Goal: Task Accomplishment & Management: Complete application form

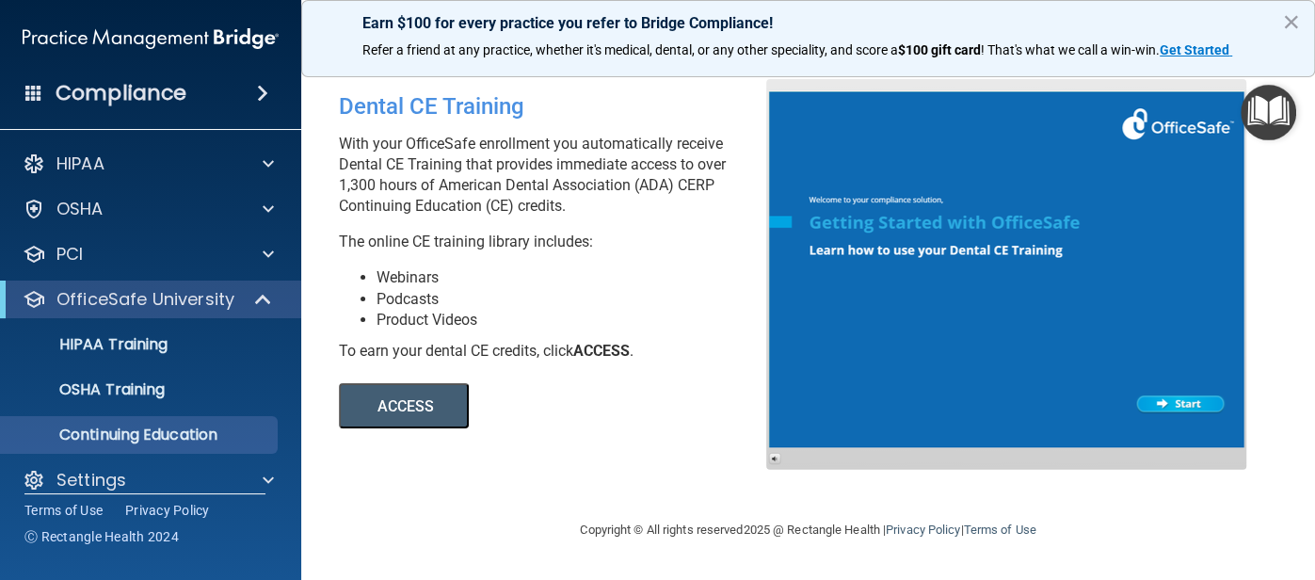
scroll to position [20, 0]
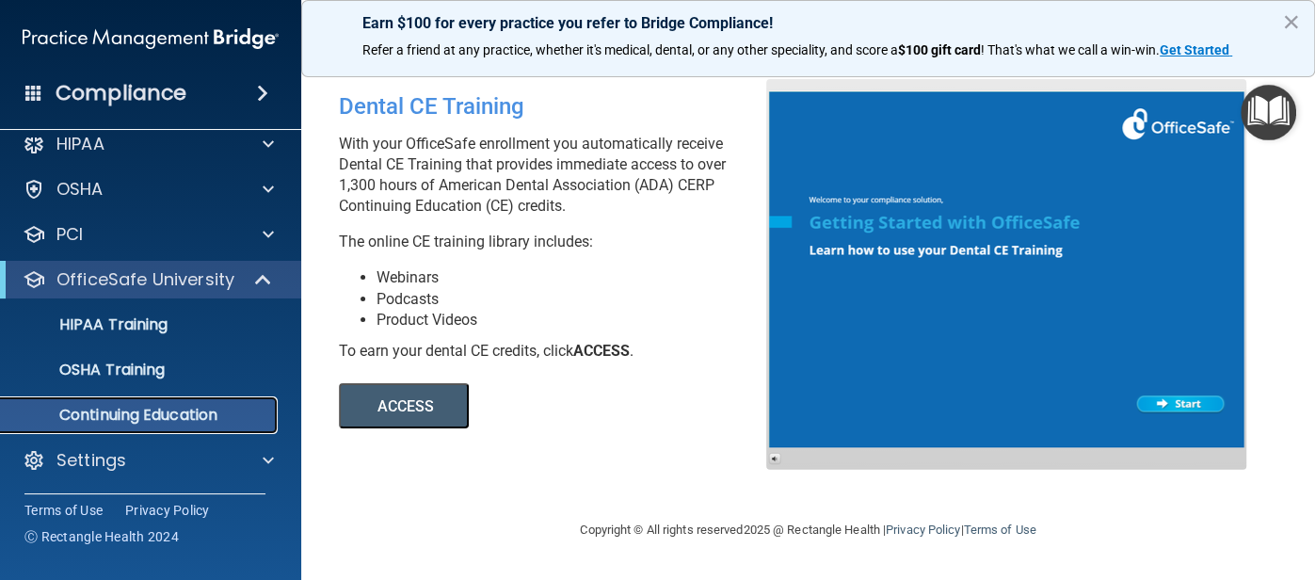
click at [173, 416] on p "Continuing Education" at bounding box center [140, 415] width 257 height 19
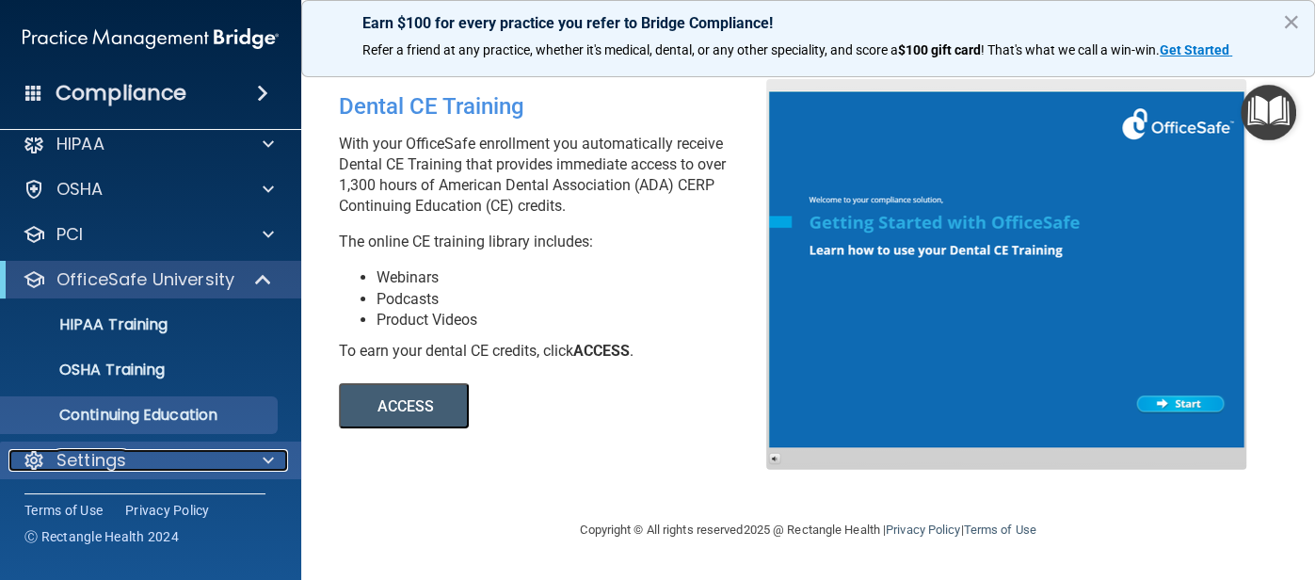
click at [268, 458] on span at bounding box center [268, 460] width 11 height 23
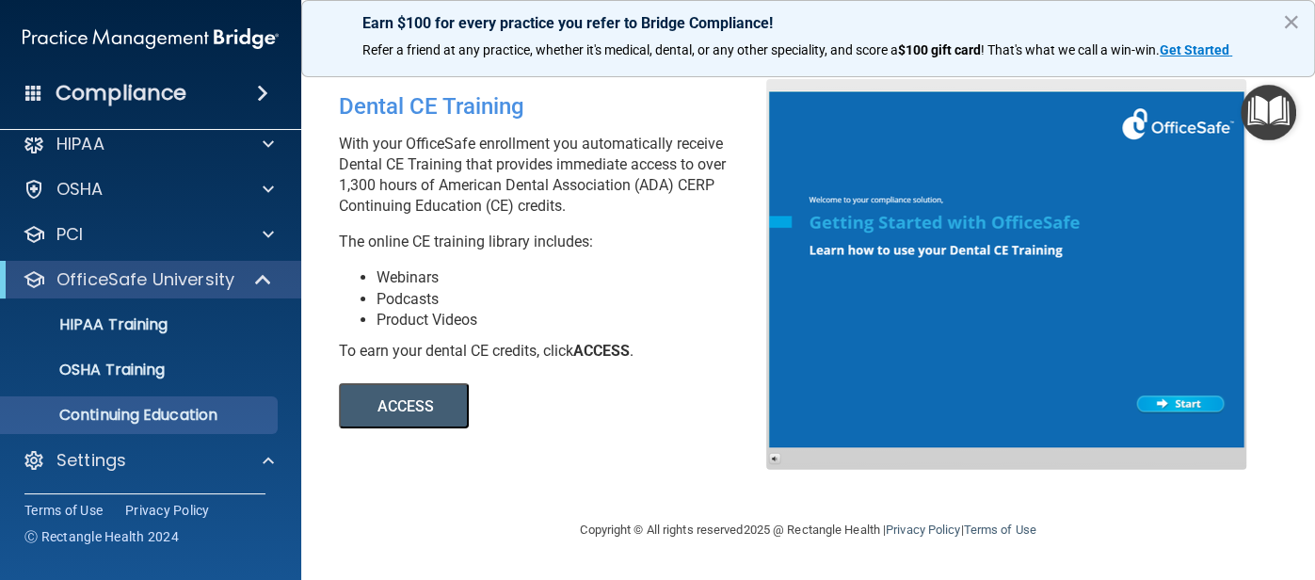
click at [259, 90] on span at bounding box center [262, 93] width 11 height 23
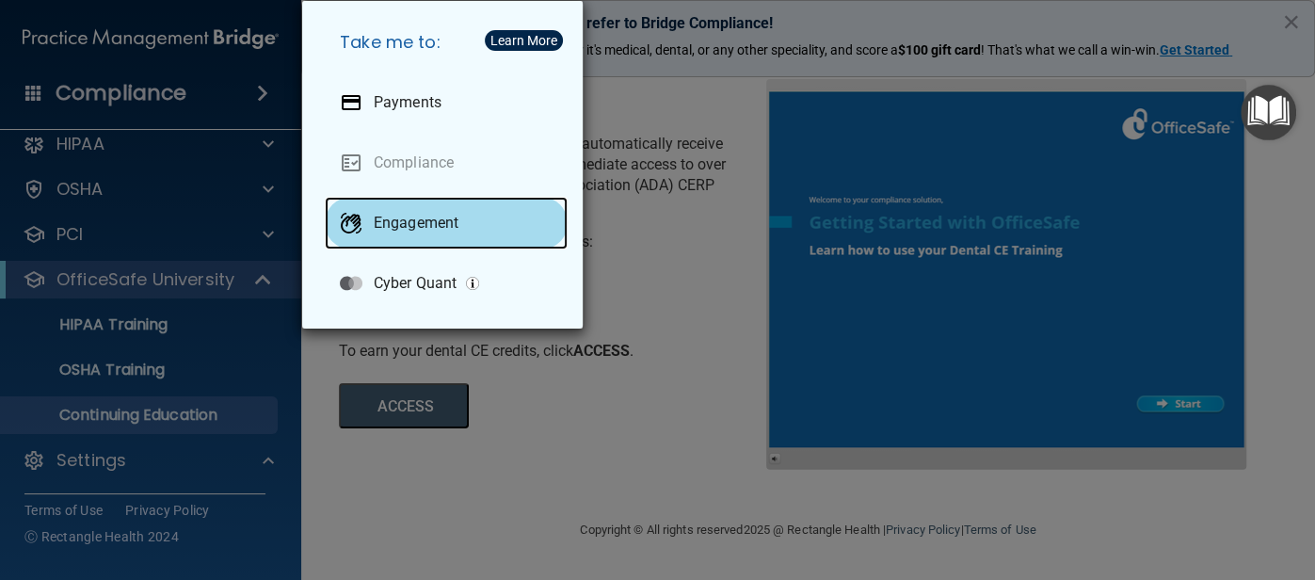
click at [388, 219] on p "Engagement" at bounding box center [416, 223] width 85 height 19
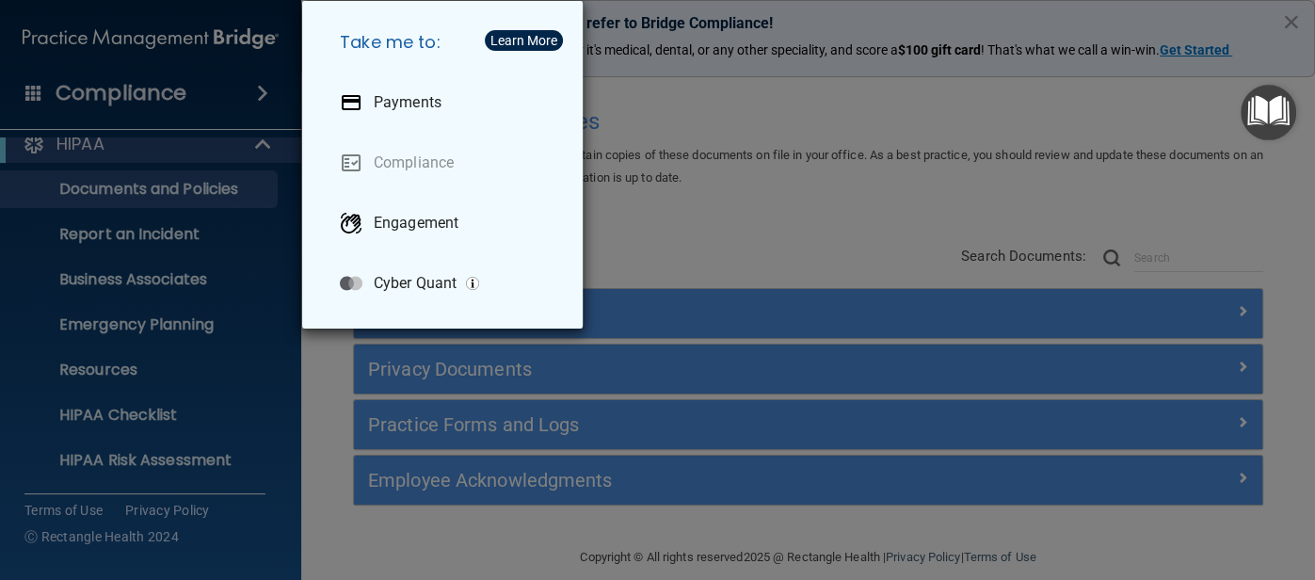
click at [766, 204] on div "Take me to: Payments Compliance Engagement Cyber Quant" at bounding box center [657, 290] width 1315 height 580
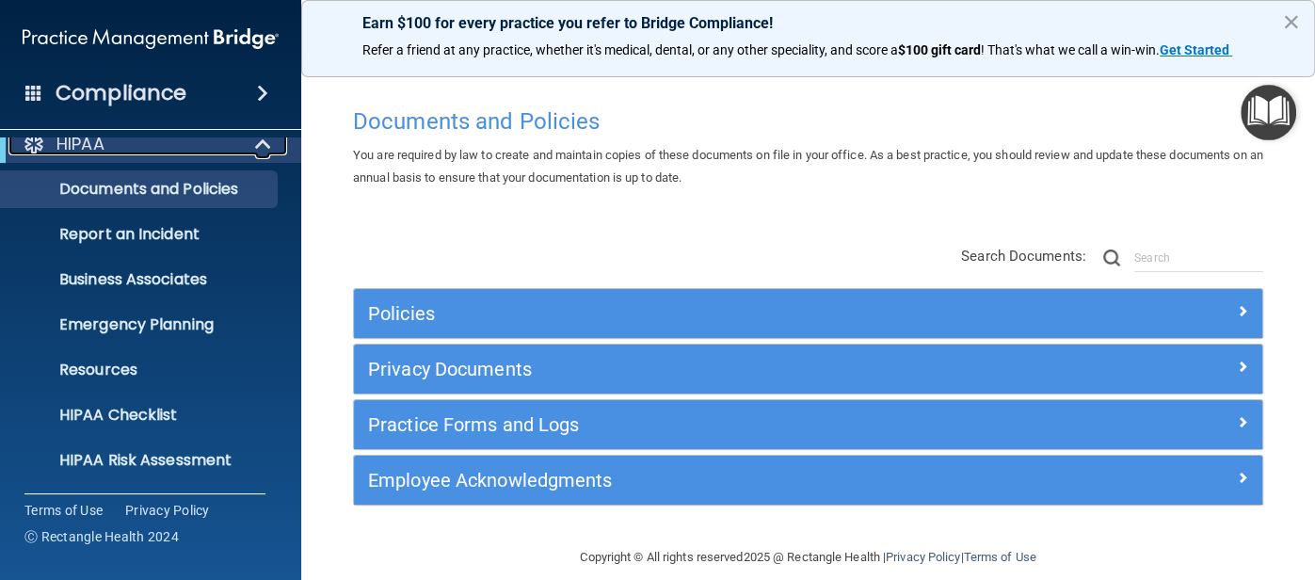
click at [258, 145] on span at bounding box center [265, 144] width 16 height 23
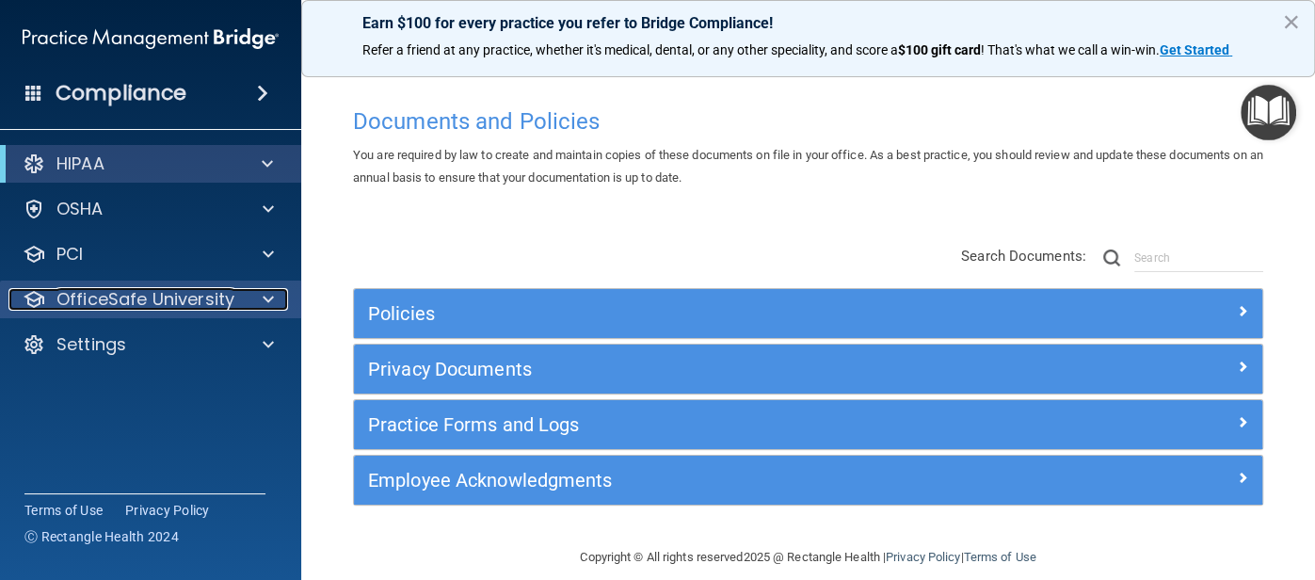
click at [265, 301] on span at bounding box center [268, 299] width 11 height 23
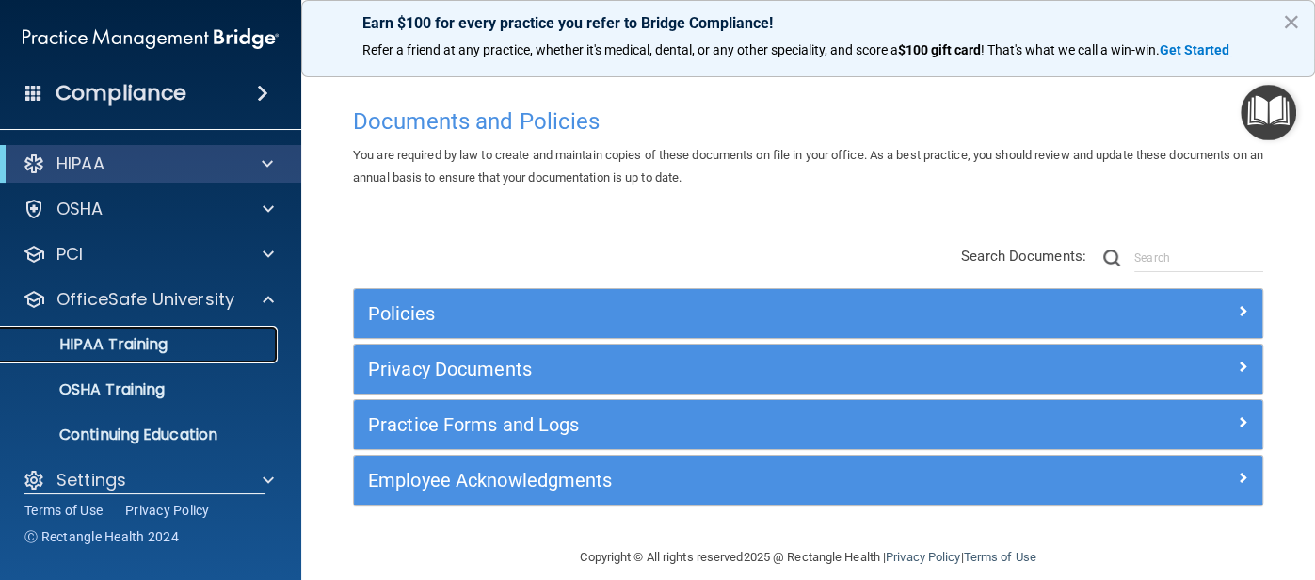
click at [143, 341] on p "HIPAA Training" at bounding box center [89, 344] width 155 height 19
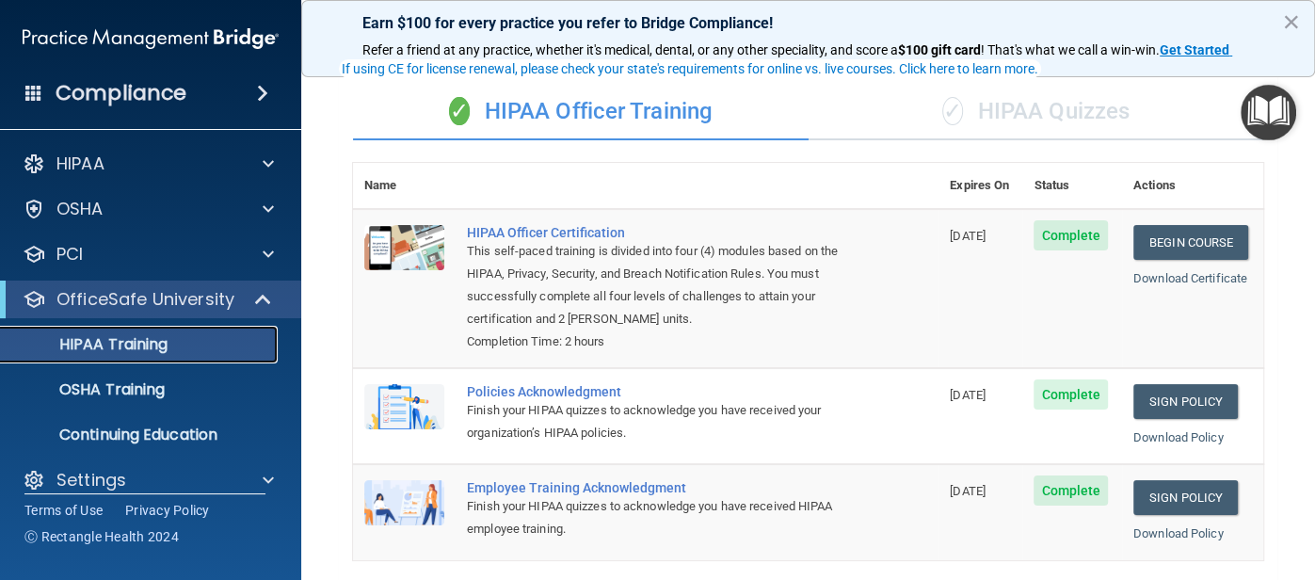
scroll to position [122, 0]
click at [1190, 404] on link "Sign Policy" at bounding box center [1185, 401] width 104 height 35
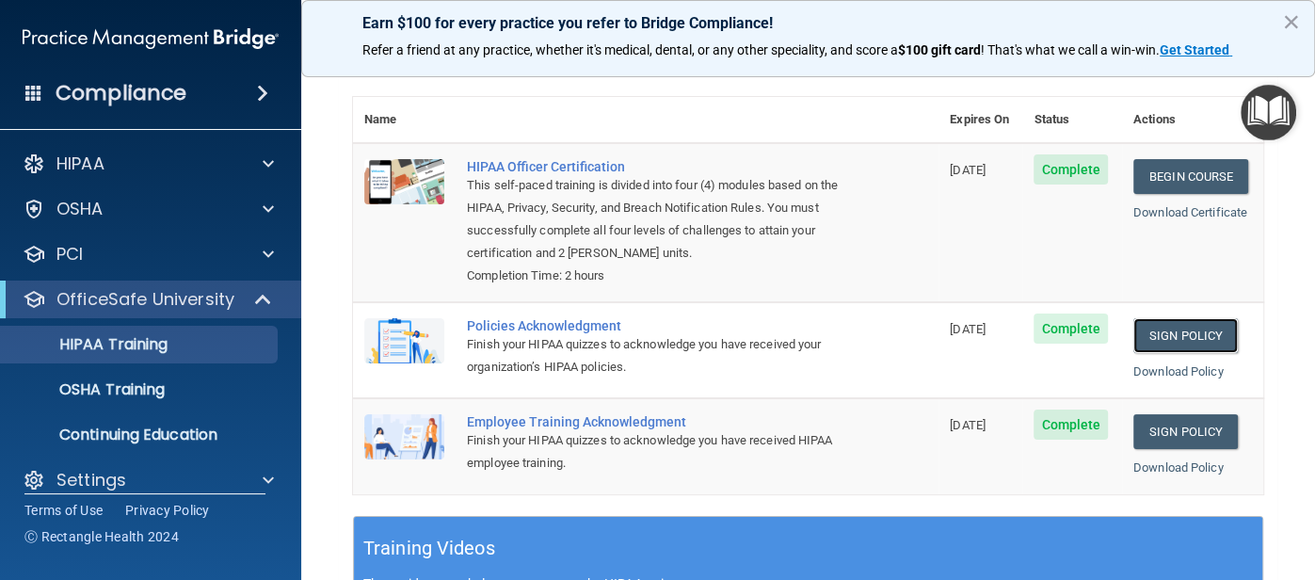
scroll to position [112, 0]
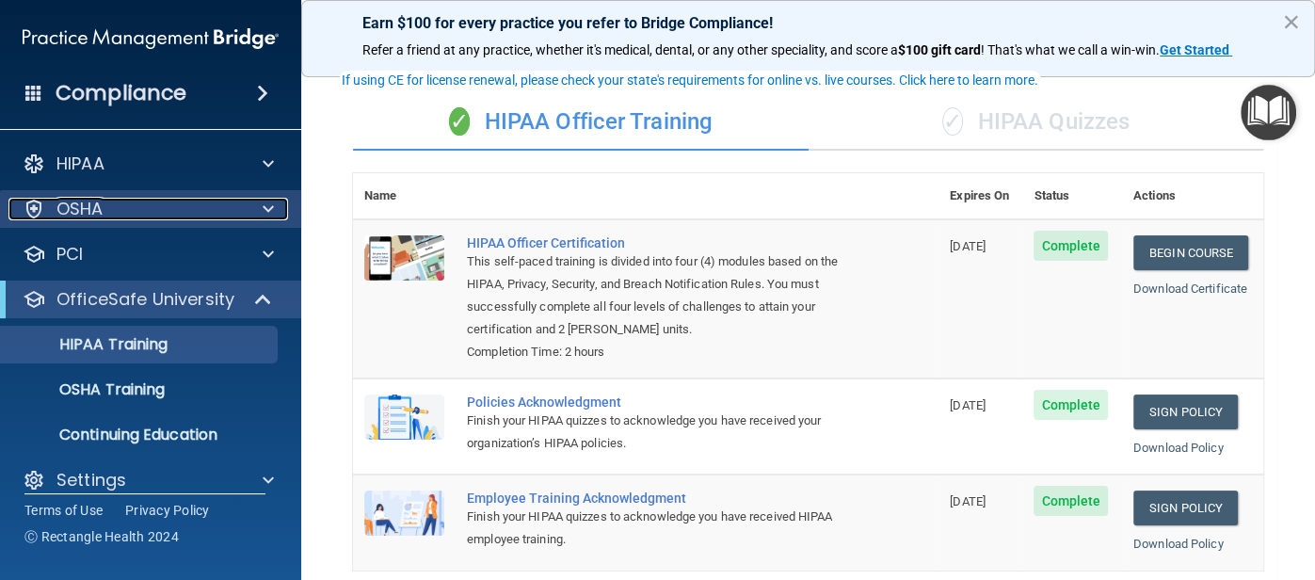
click at [267, 212] on span at bounding box center [268, 209] width 11 height 23
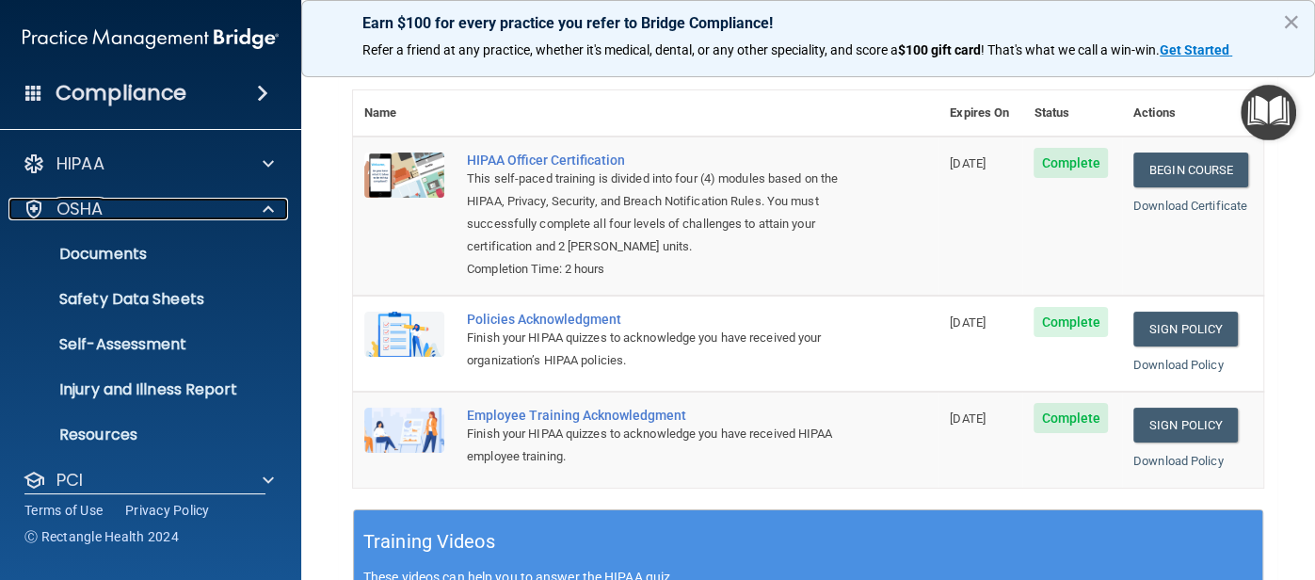
scroll to position [107, 0]
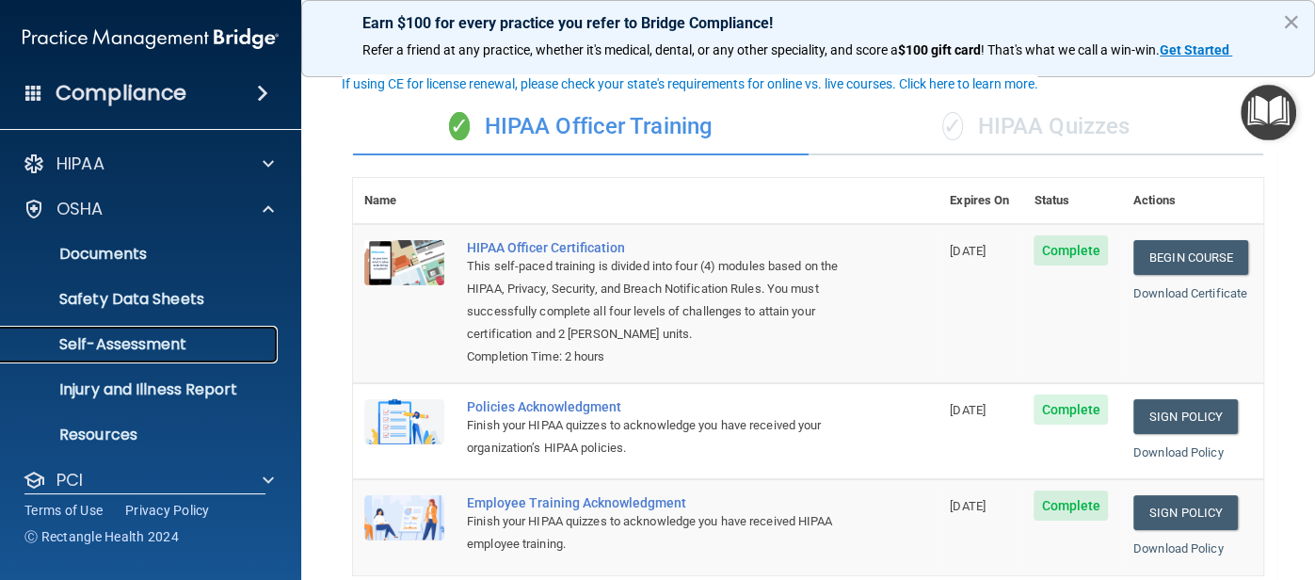
click at [159, 344] on p "Self-Assessment" at bounding box center [140, 344] width 257 height 19
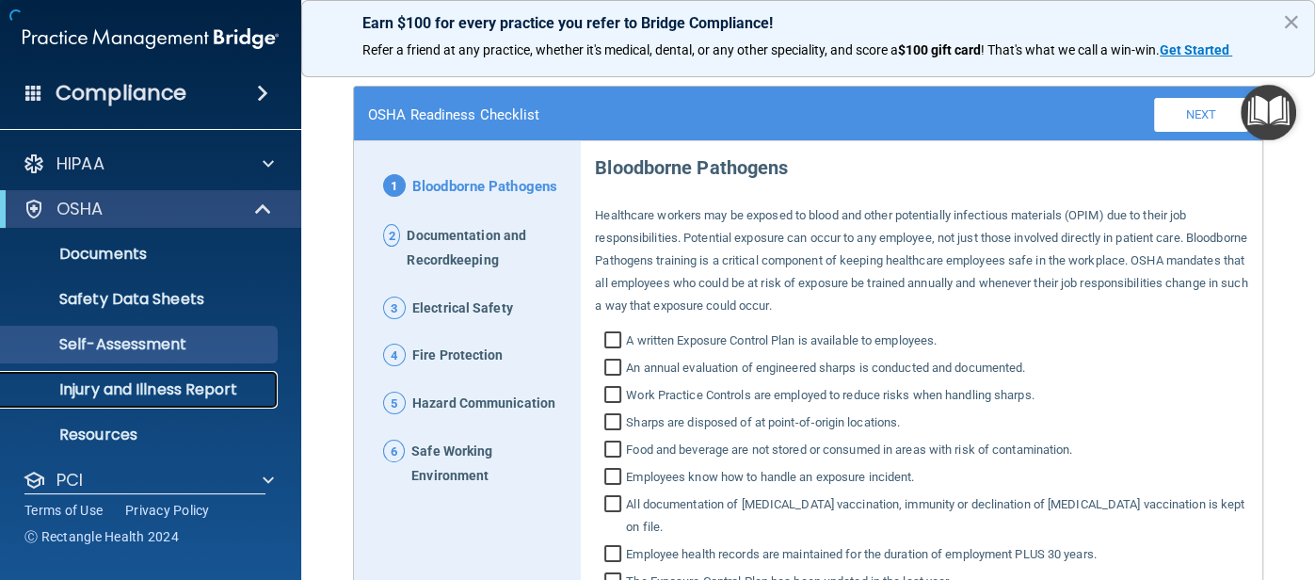
click at [166, 388] on p "Injury and Illness Report" at bounding box center [140, 389] width 257 height 19
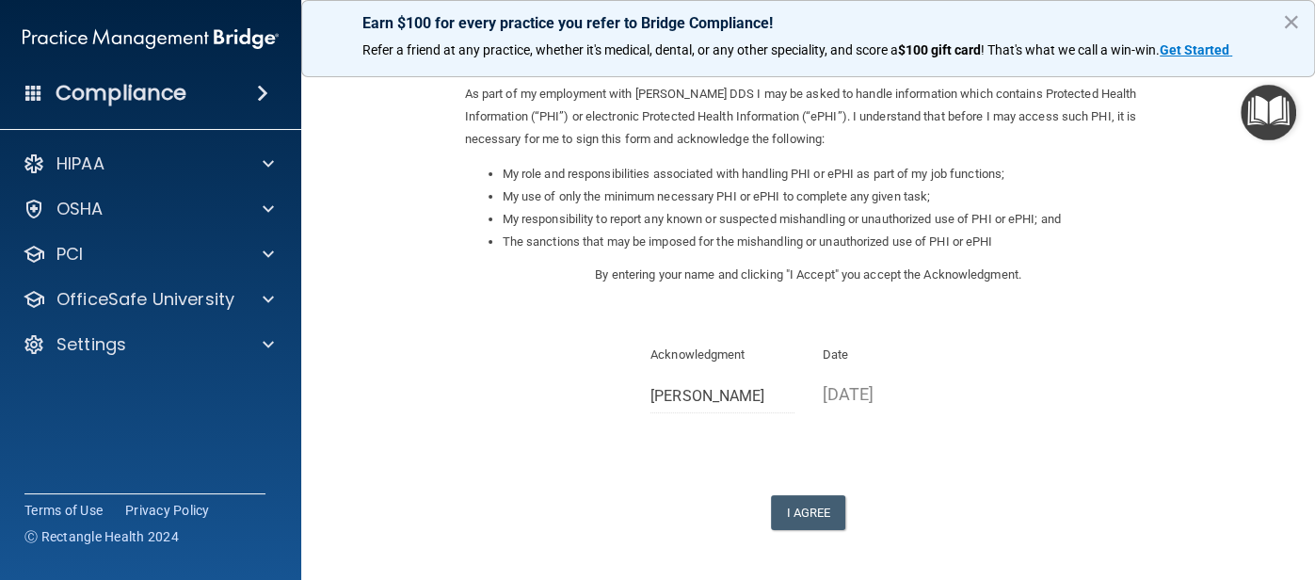
scroll to position [280, 0]
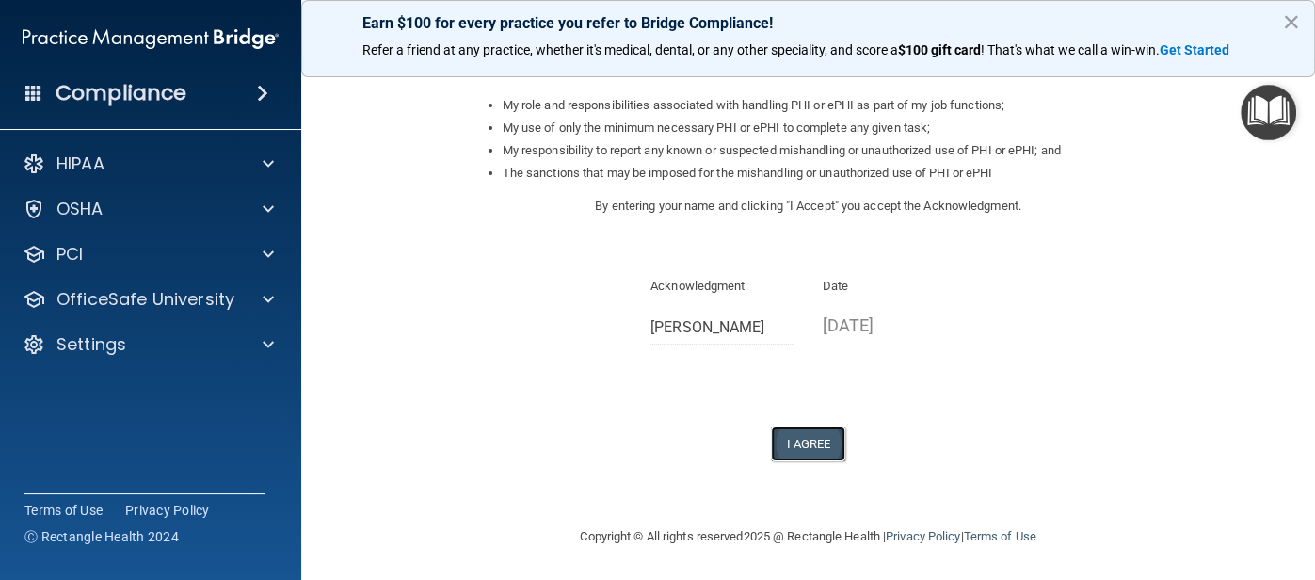
click at [803, 439] on button "I Agree" at bounding box center [808, 443] width 75 height 35
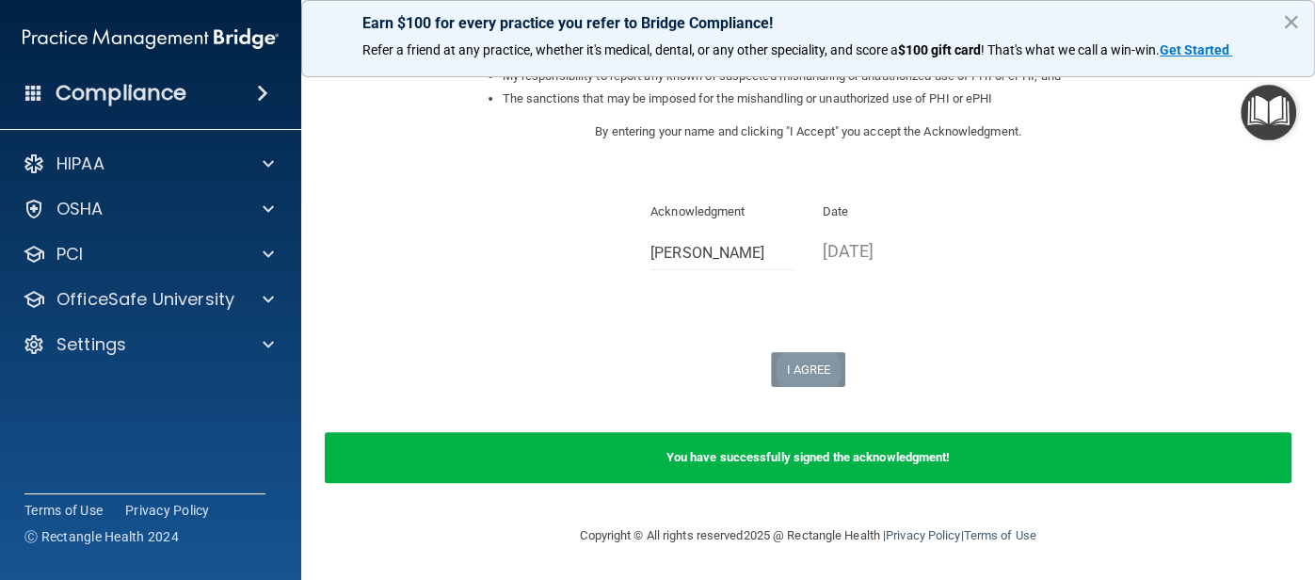
scroll to position [0, 0]
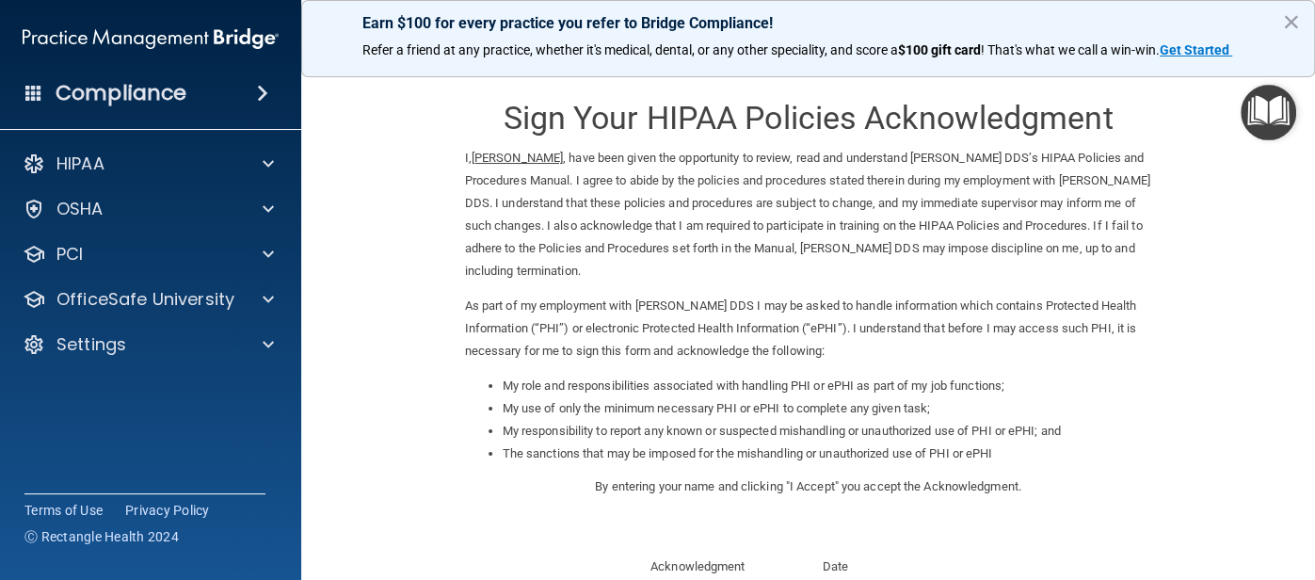
click at [163, 98] on h4 "Compliance" at bounding box center [121, 93] width 131 height 26
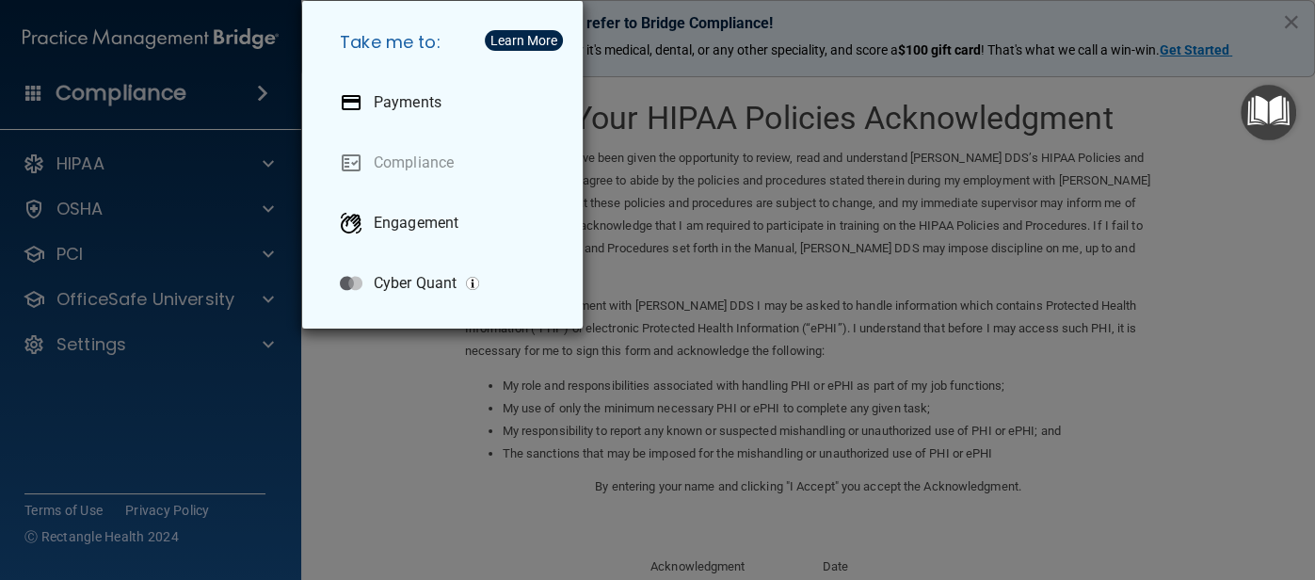
click at [447, 421] on div "Take me to: Payments Compliance Engagement Cyber Quant" at bounding box center [657, 290] width 1315 height 580
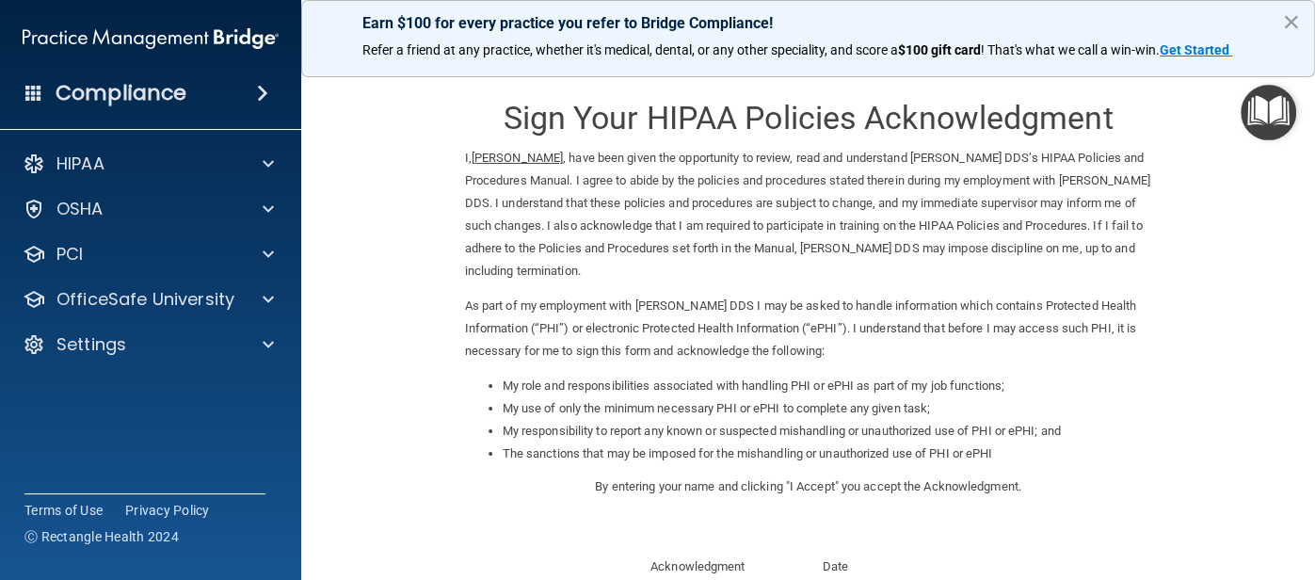
click at [1288, 21] on button "×" at bounding box center [1291, 22] width 18 height 30
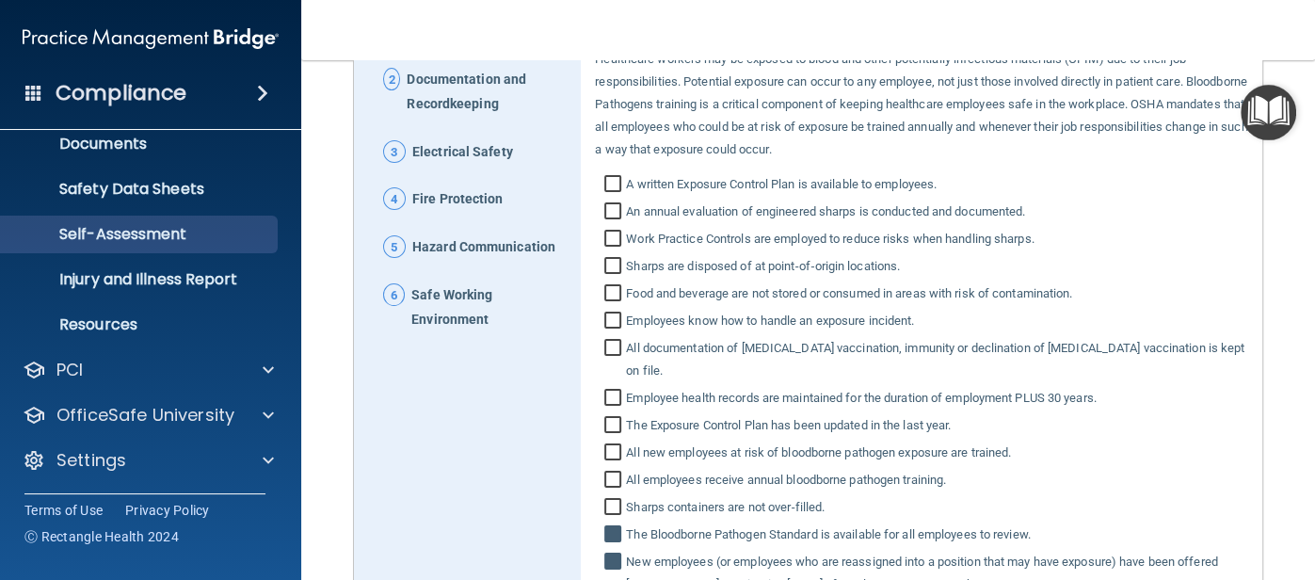
scroll to position [255, 0]
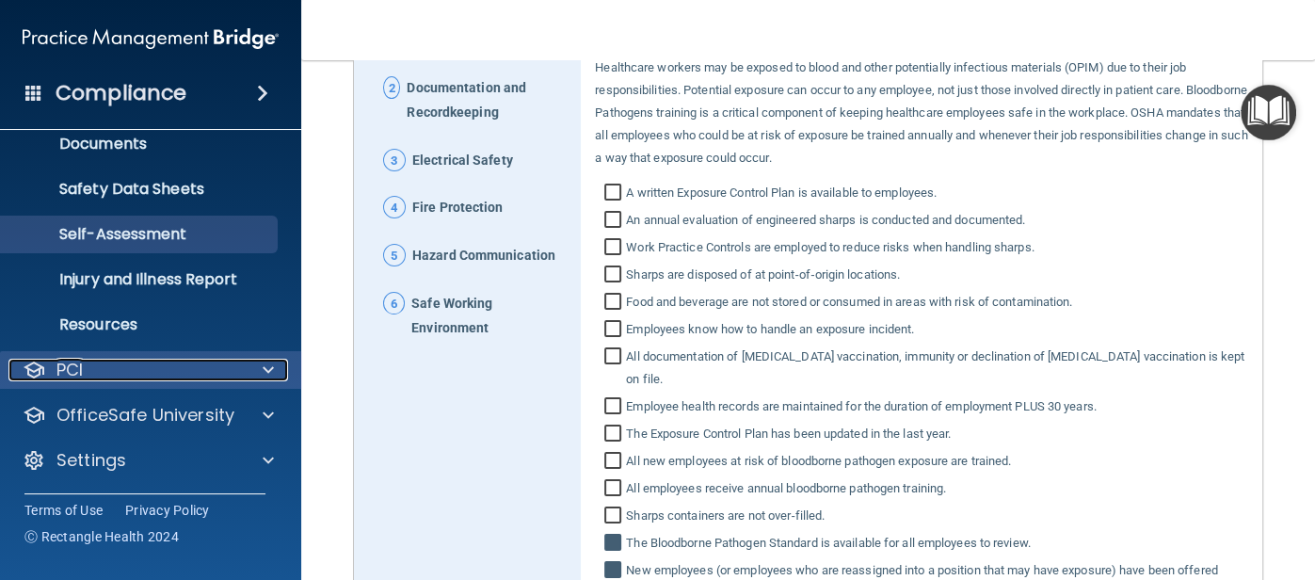
click at [265, 360] on span at bounding box center [268, 370] width 11 height 23
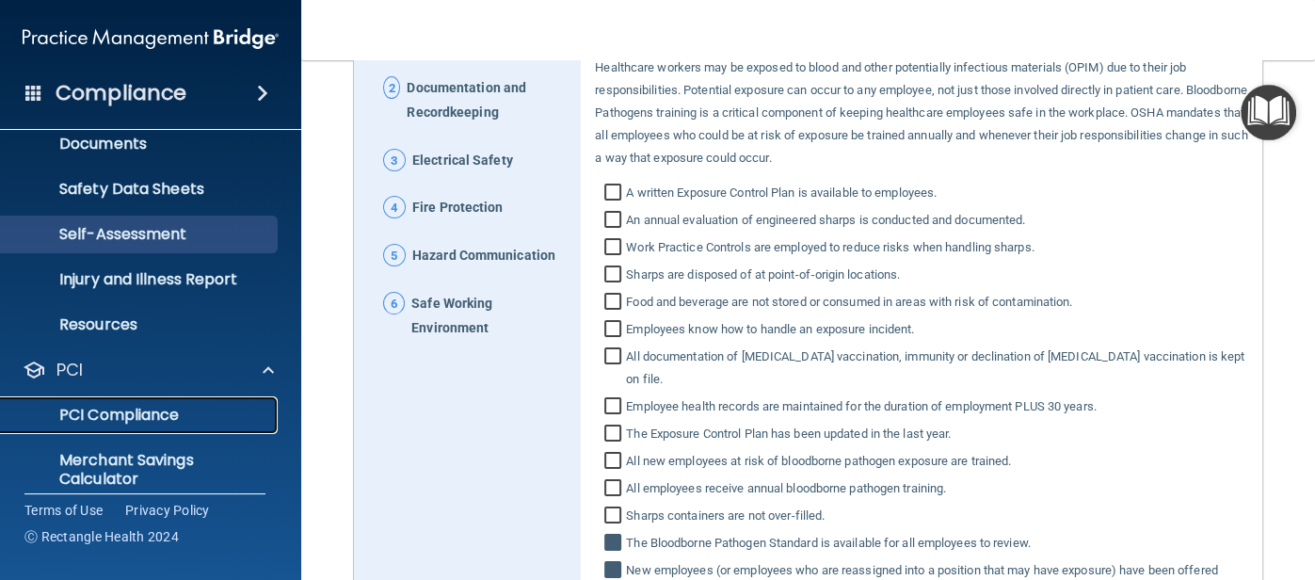
click at [136, 409] on p "PCI Compliance" at bounding box center [140, 415] width 257 height 19
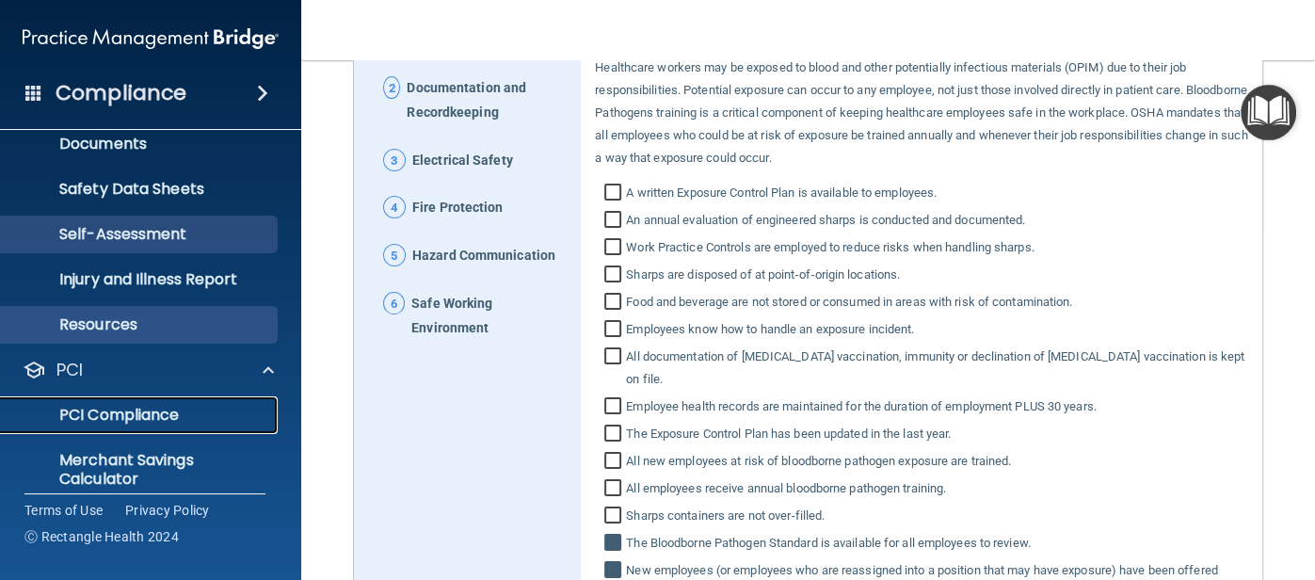
scroll to position [219, 0]
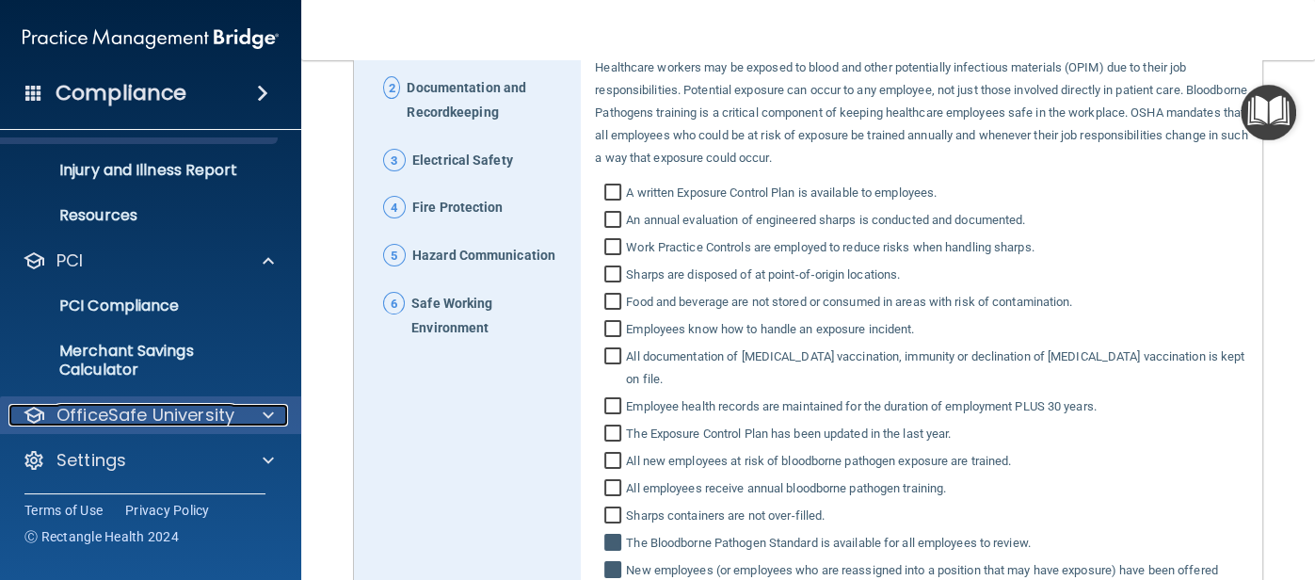
click at [263, 410] on span at bounding box center [268, 415] width 11 height 23
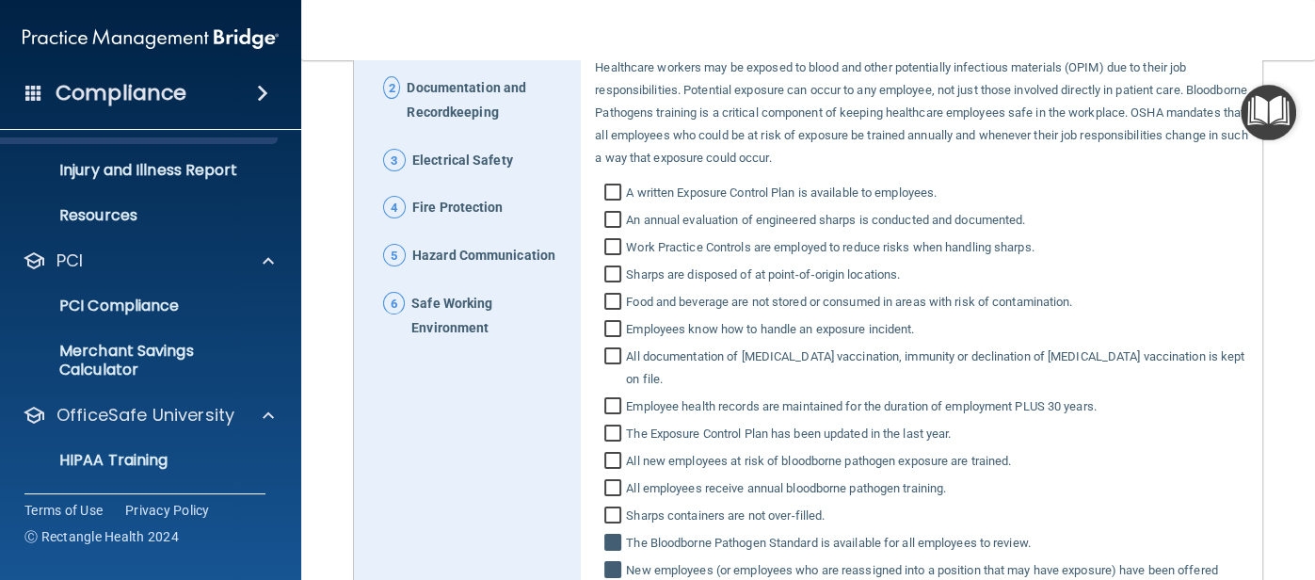
click at [619, 508] on input "Sharps containers are not over‐filled." at bounding box center [615, 517] width 22 height 19
checkbox input "true"
click at [618, 308] on input "Food and beverage are not stored or consumed in areas with risk of contaminatio…" at bounding box center [615, 304] width 22 height 19
checkbox input "true"
click at [607, 269] on input "Sharps are disposed of at point‐of‐origin locations." at bounding box center [615, 276] width 22 height 19
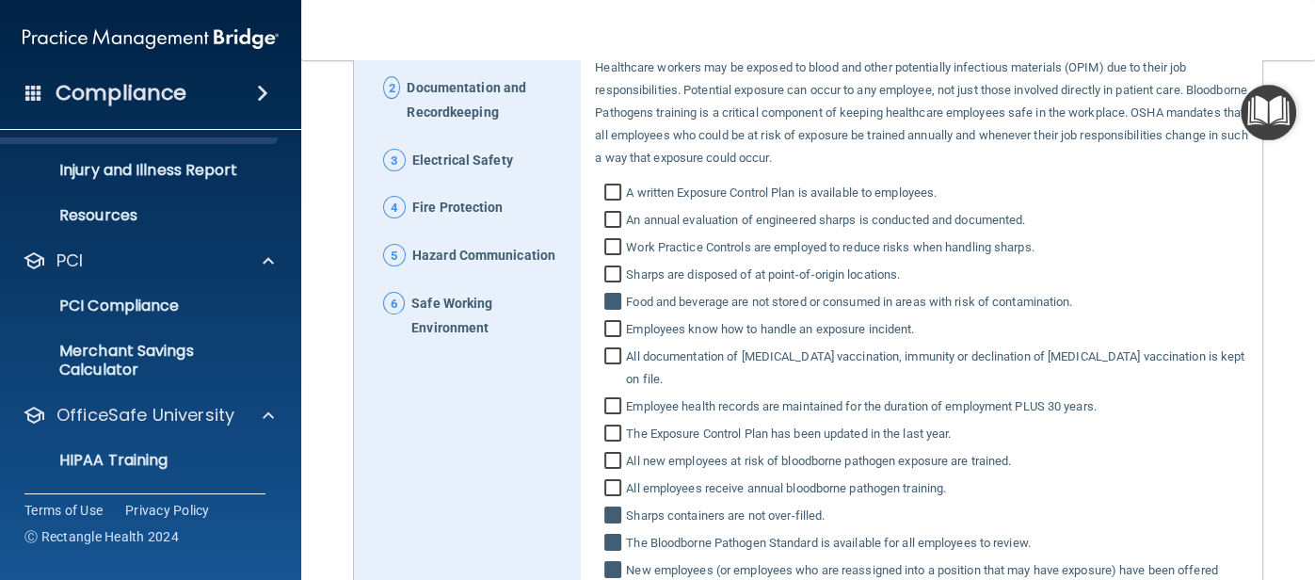
checkbox input "true"
click at [614, 246] on input "Work Practice Controls are employed to reduce risks when handling sharps." at bounding box center [615, 249] width 22 height 19
checkbox input "true"
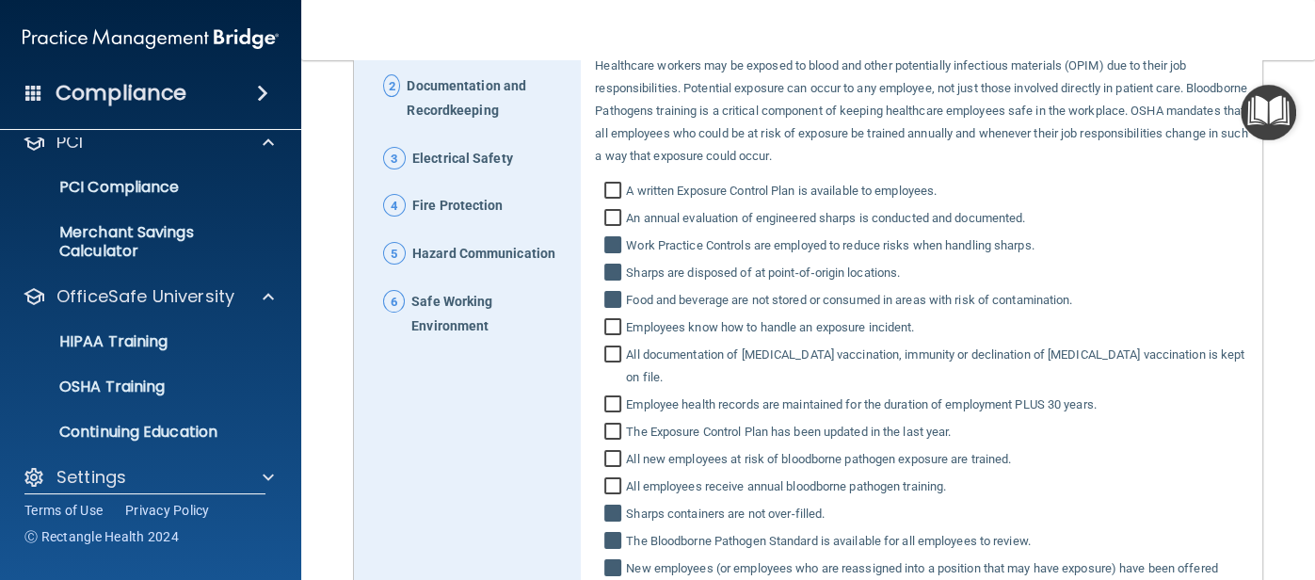
scroll to position [355, 0]
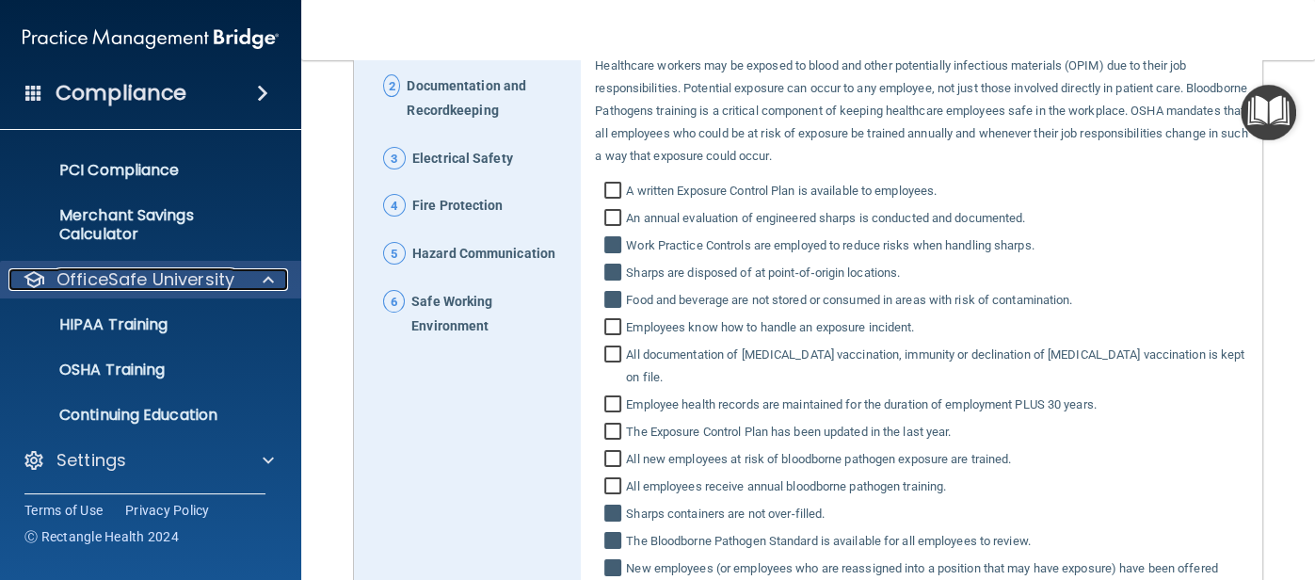
click at [264, 273] on span at bounding box center [268, 279] width 11 height 23
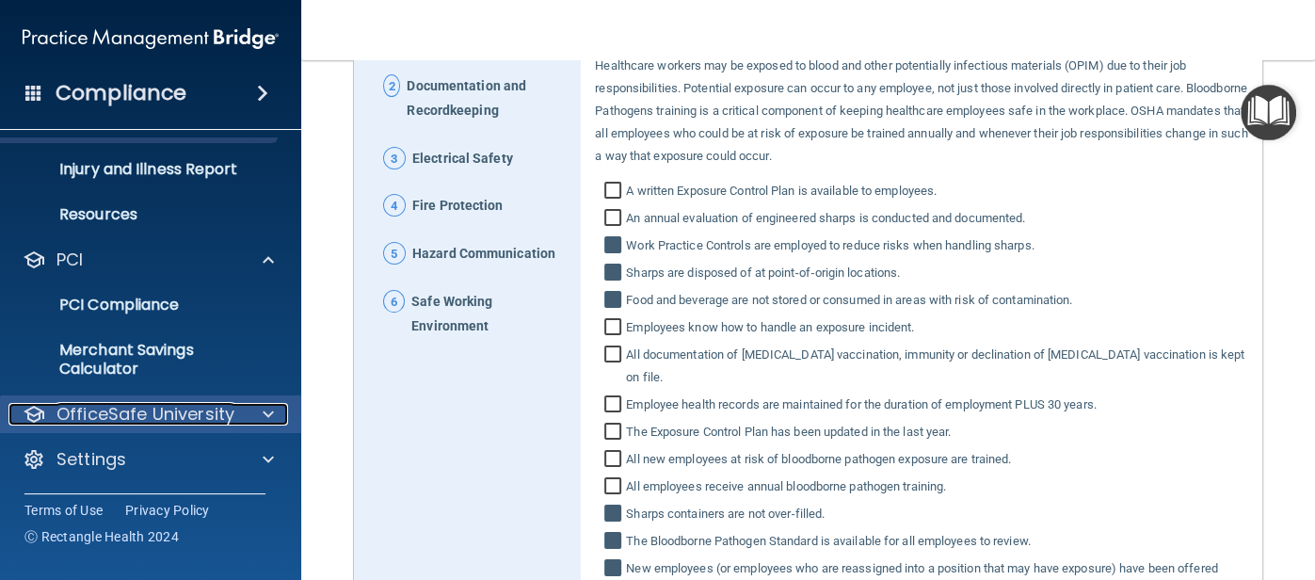
scroll to position [219, 0]
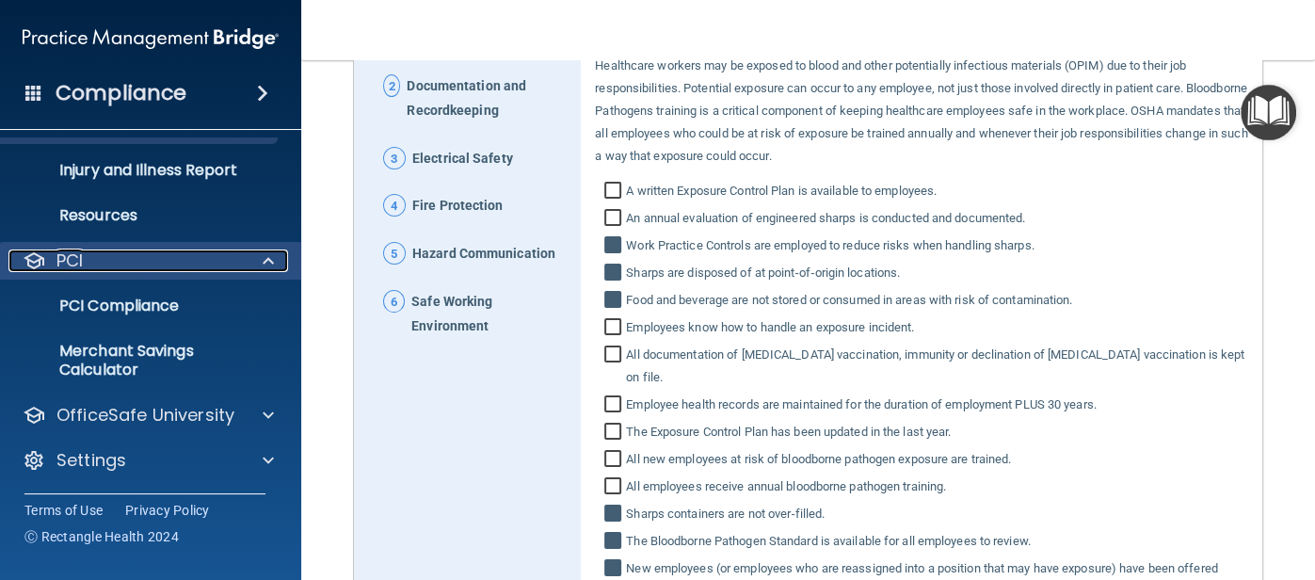
click at [61, 260] on p "PCI" at bounding box center [69, 260] width 26 height 23
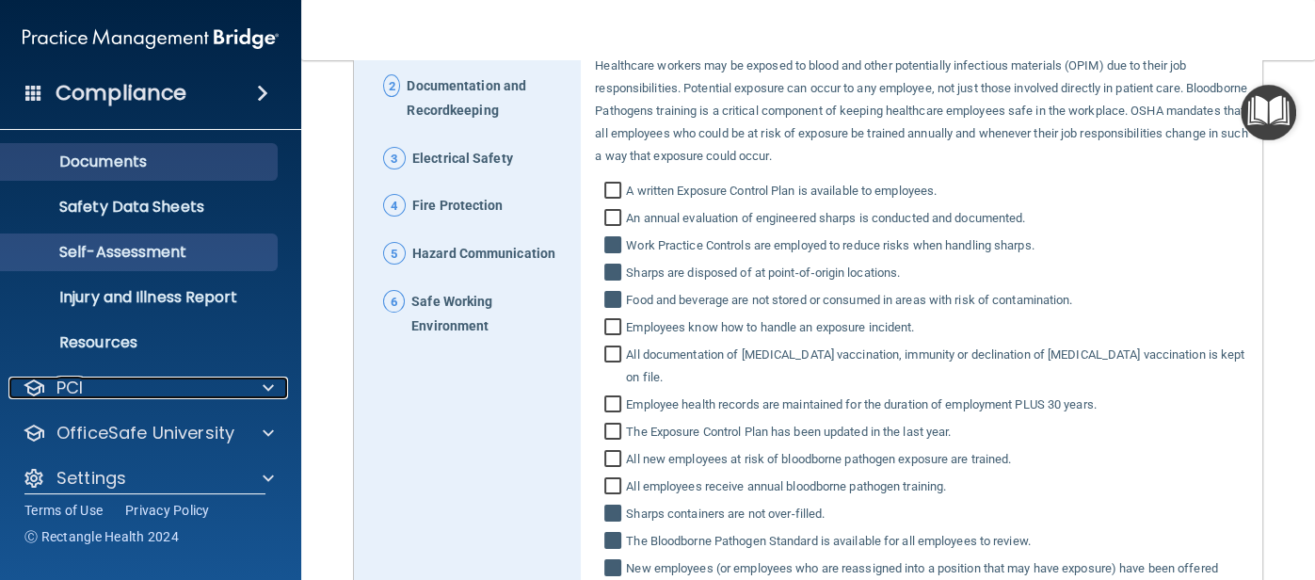
scroll to position [110, 0]
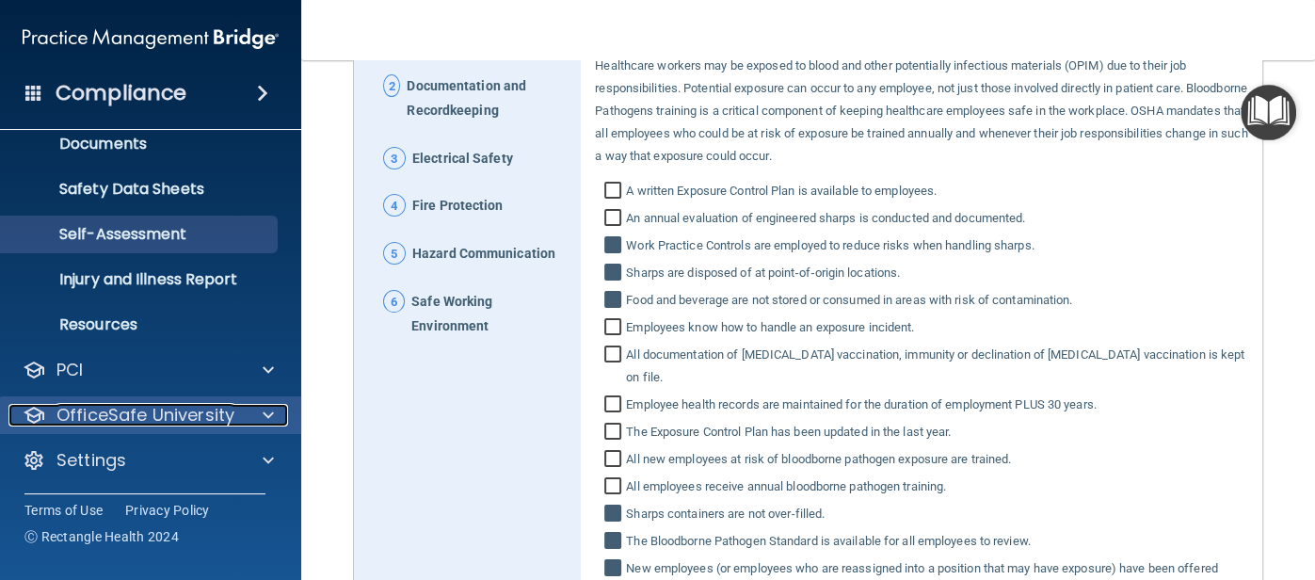
click at [265, 416] on span at bounding box center [268, 415] width 11 height 23
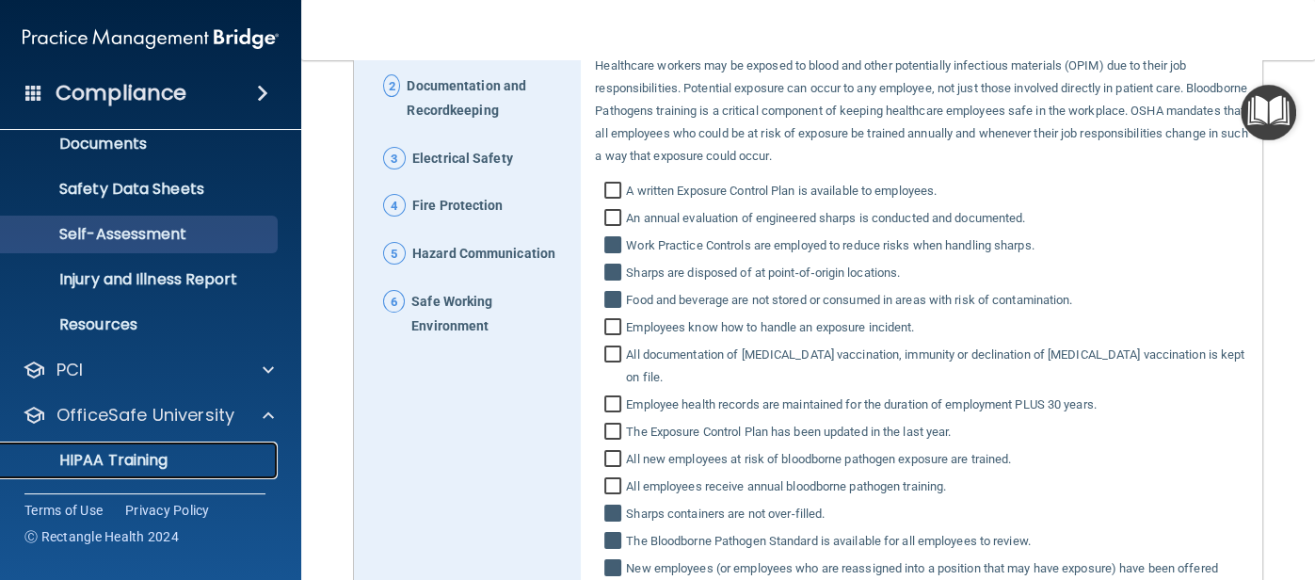
click at [120, 452] on p "HIPAA Training" at bounding box center [89, 460] width 155 height 19
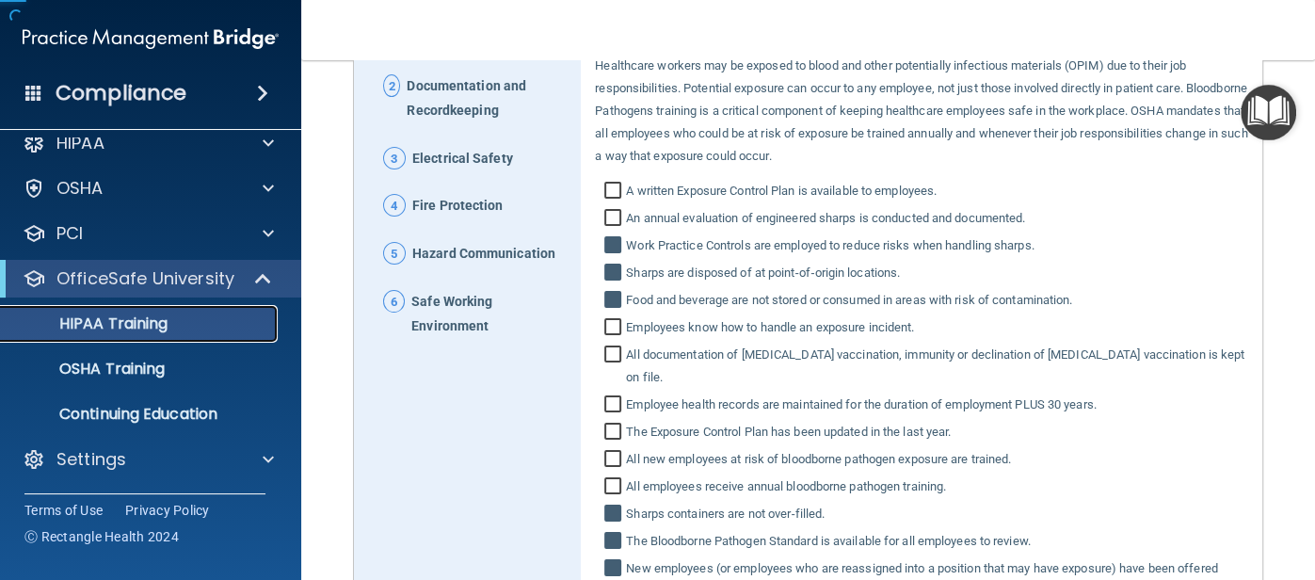
scroll to position [20, 0]
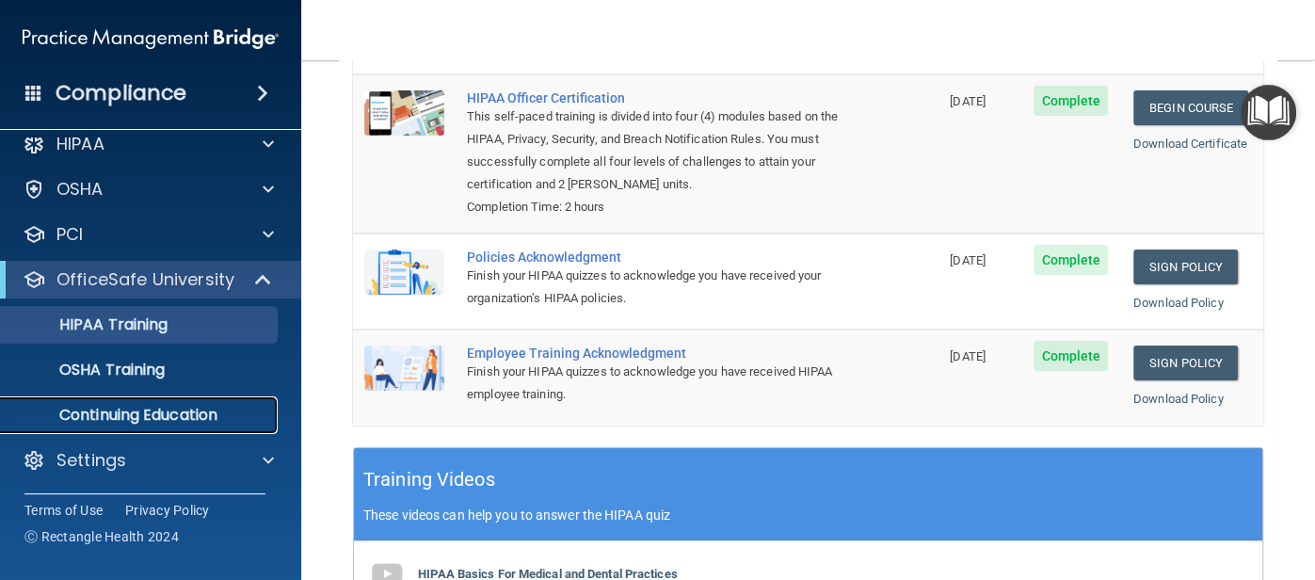
click at [186, 410] on p "Continuing Education" at bounding box center [140, 415] width 257 height 19
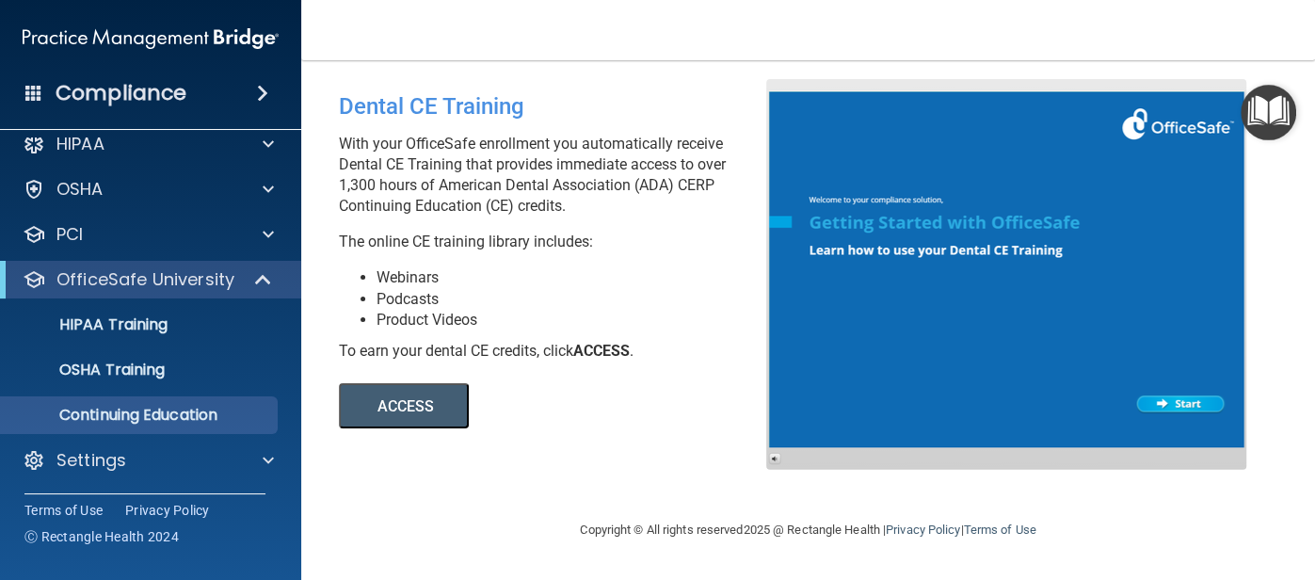
click at [417, 401] on button "ACCESS" at bounding box center [404, 405] width 130 height 45
